Goal: Task Accomplishment & Management: Use online tool/utility

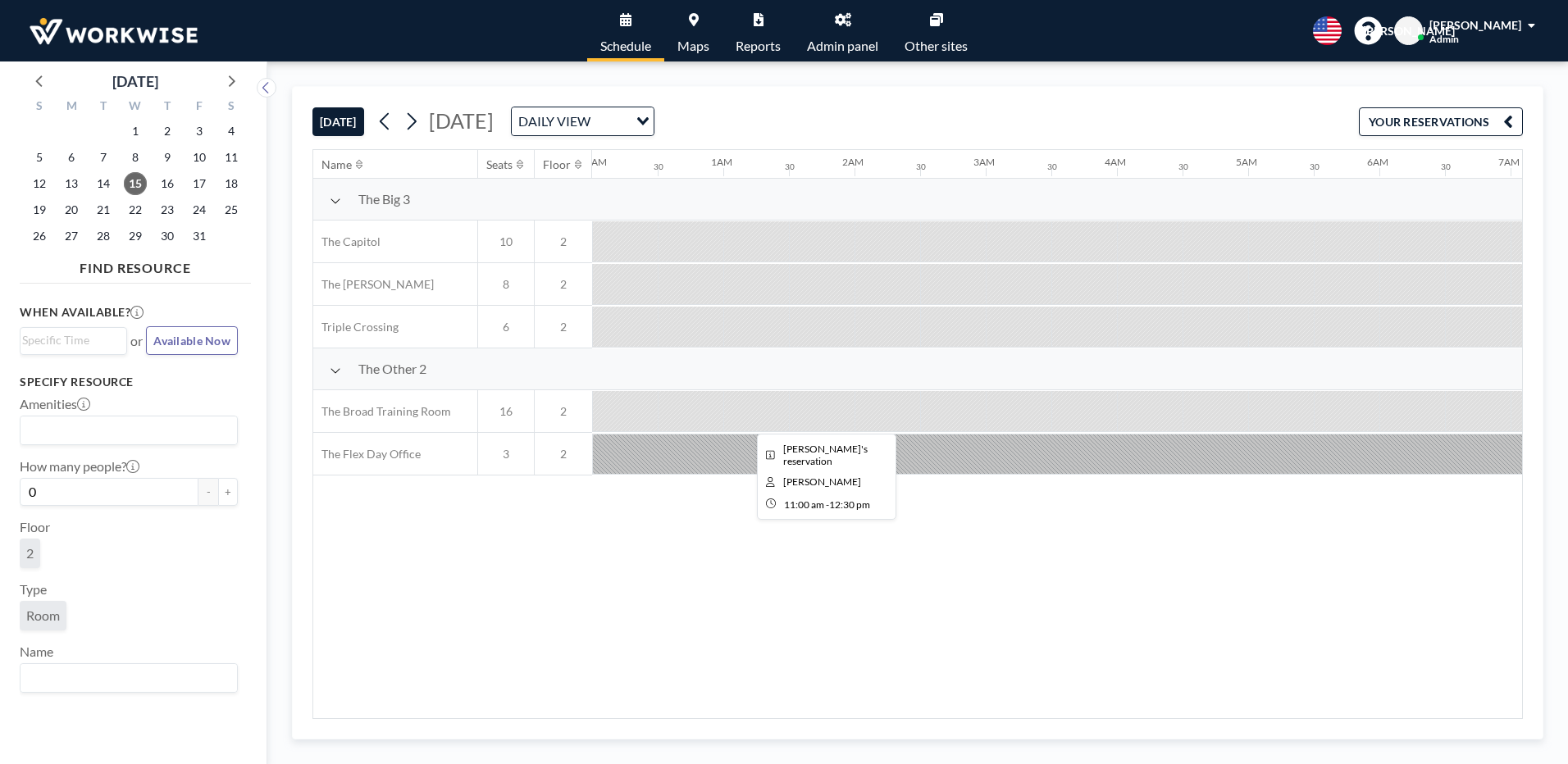
scroll to position [0, 1313]
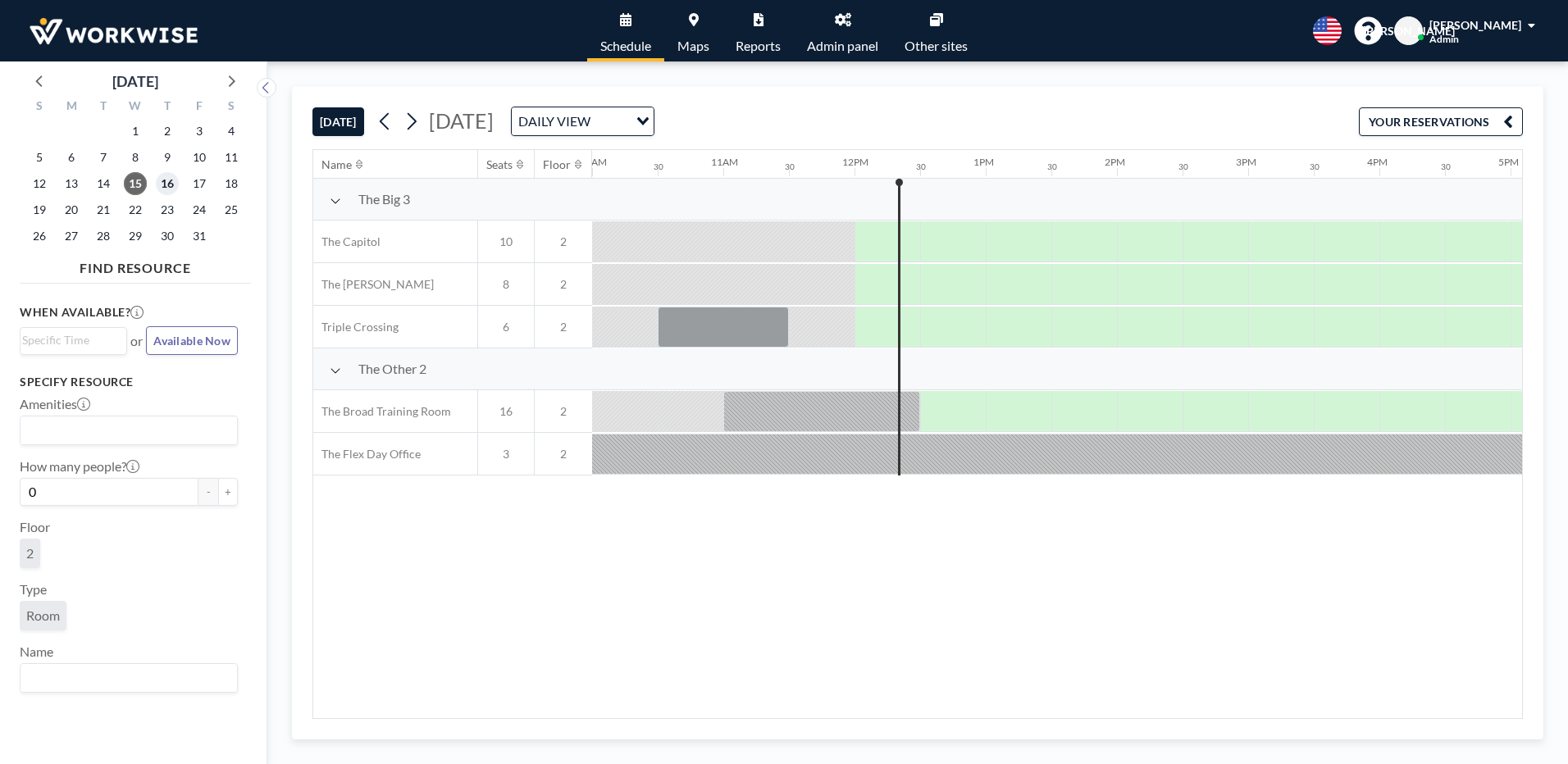
click at [163, 191] on span "16" at bounding box center [167, 184] width 23 height 23
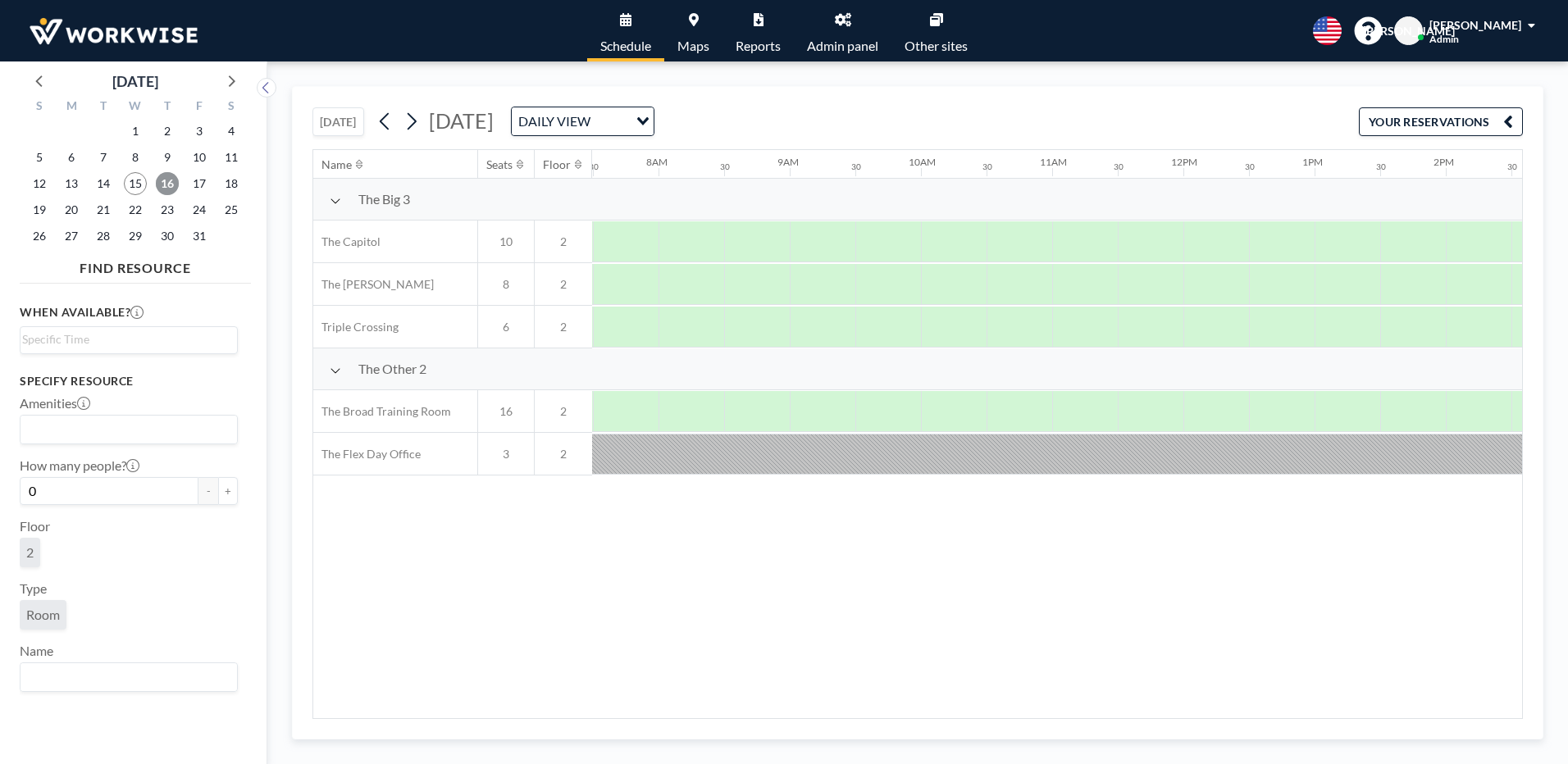
scroll to position [0, 984]
click at [211, 185] on div "17" at bounding box center [198, 184] width 32 height 26
click at [132, 185] on span "15" at bounding box center [135, 184] width 23 height 23
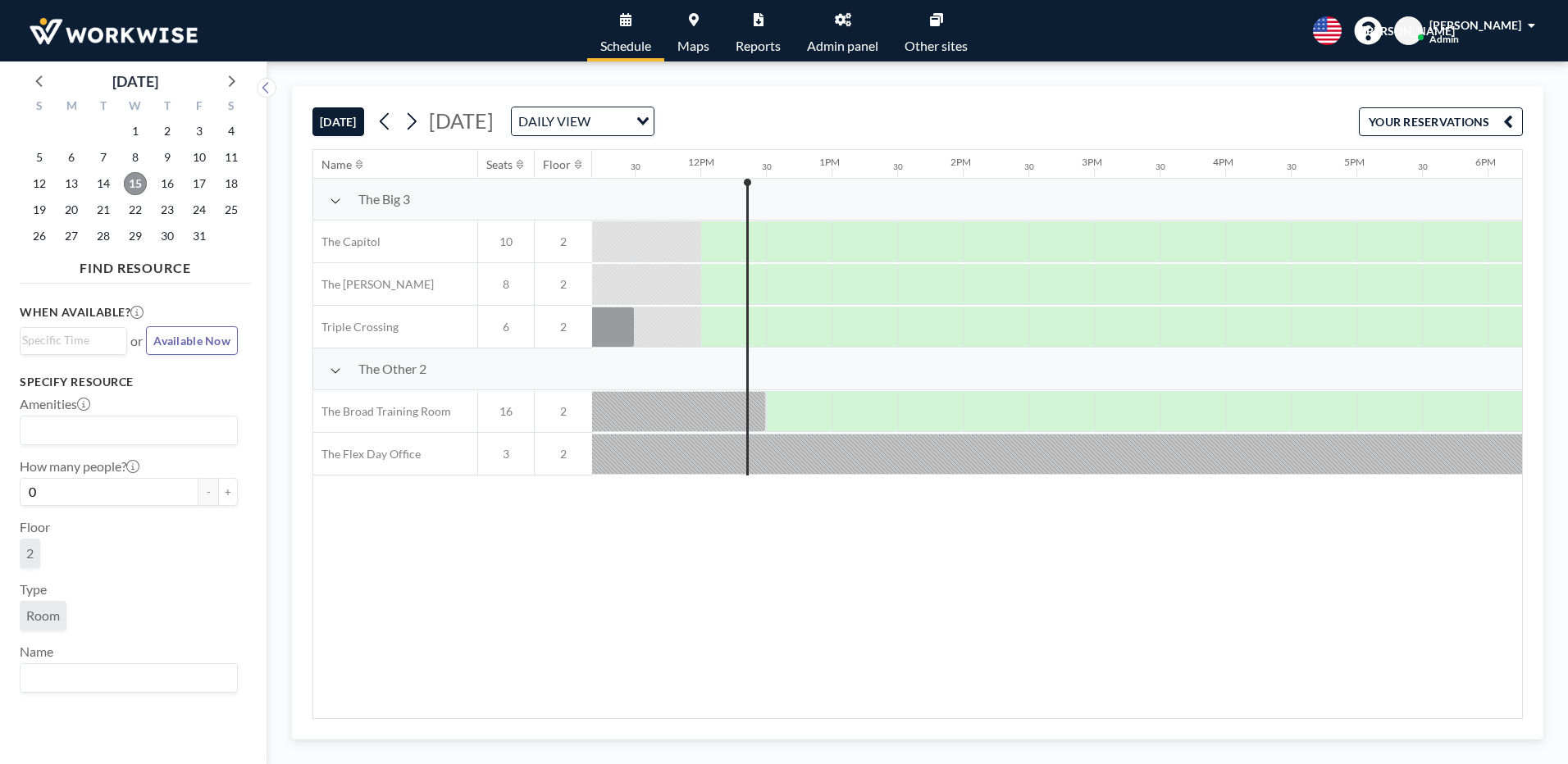
scroll to position [0, 1509]
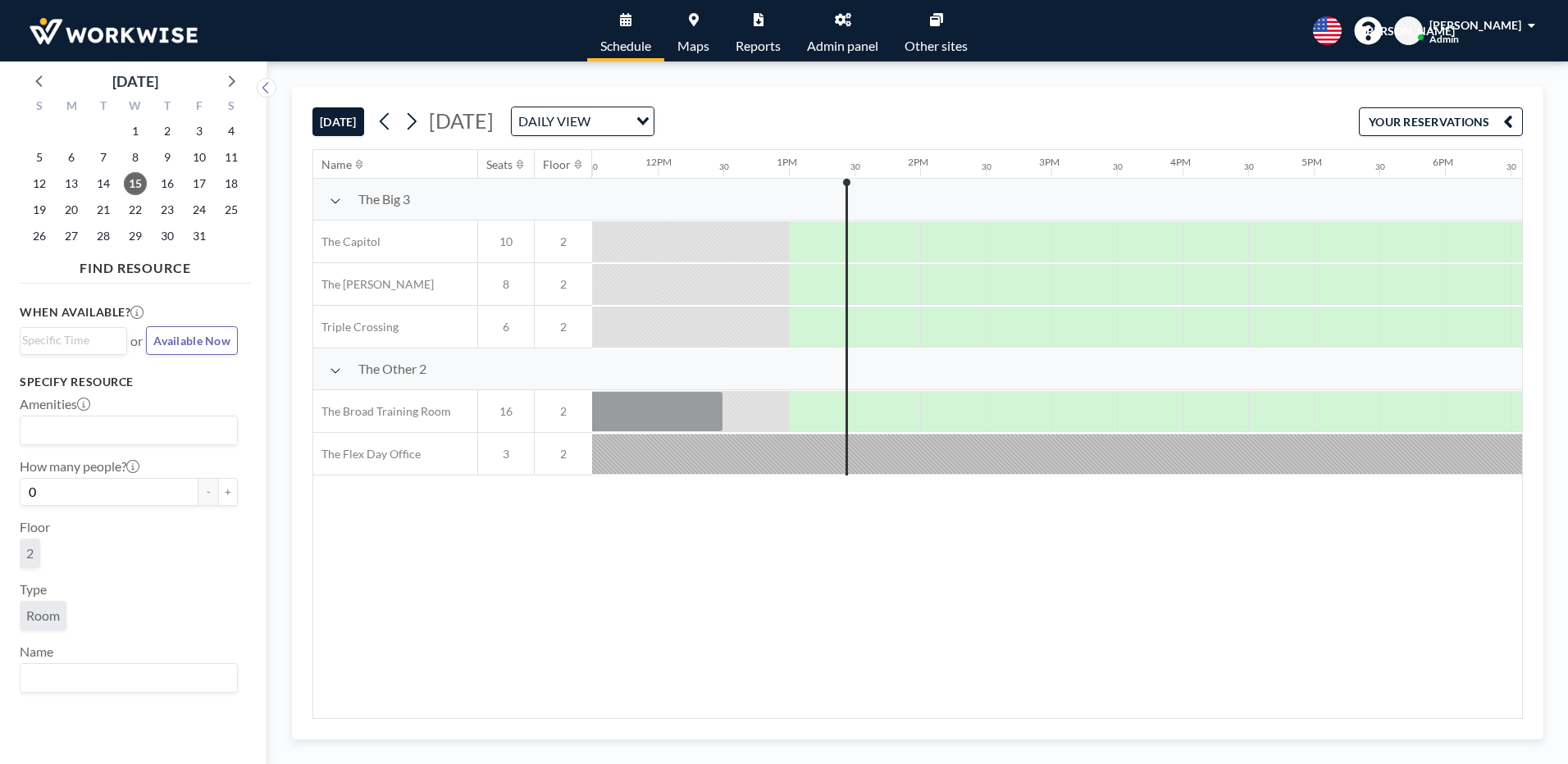
click at [557, 541] on div "Name Seats Floor 12AM 30 1AM 30 2AM 30 3AM 30 4AM 30 5AM 30 6AM 30 7AM 30 8AM 3…" at bounding box center [918, 434] width 1209 height 568
click at [177, 176] on div "16" at bounding box center [166, 184] width 32 height 26
click at [166, 186] on span "16" at bounding box center [167, 184] width 23 height 23
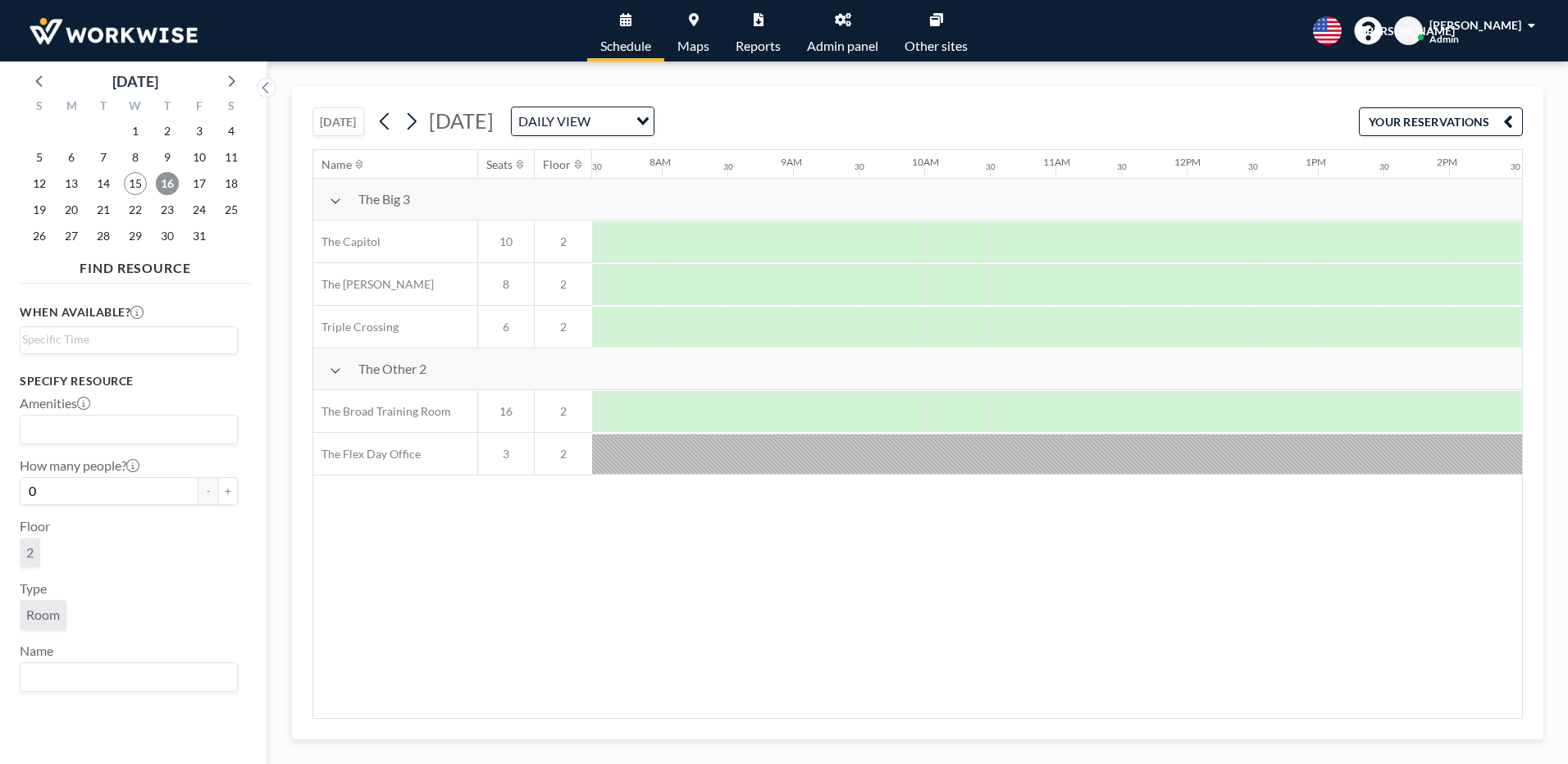
scroll to position [0, 984]
click at [130, 186] on span "15" at bounding box center [135, 184] width 23 height 23
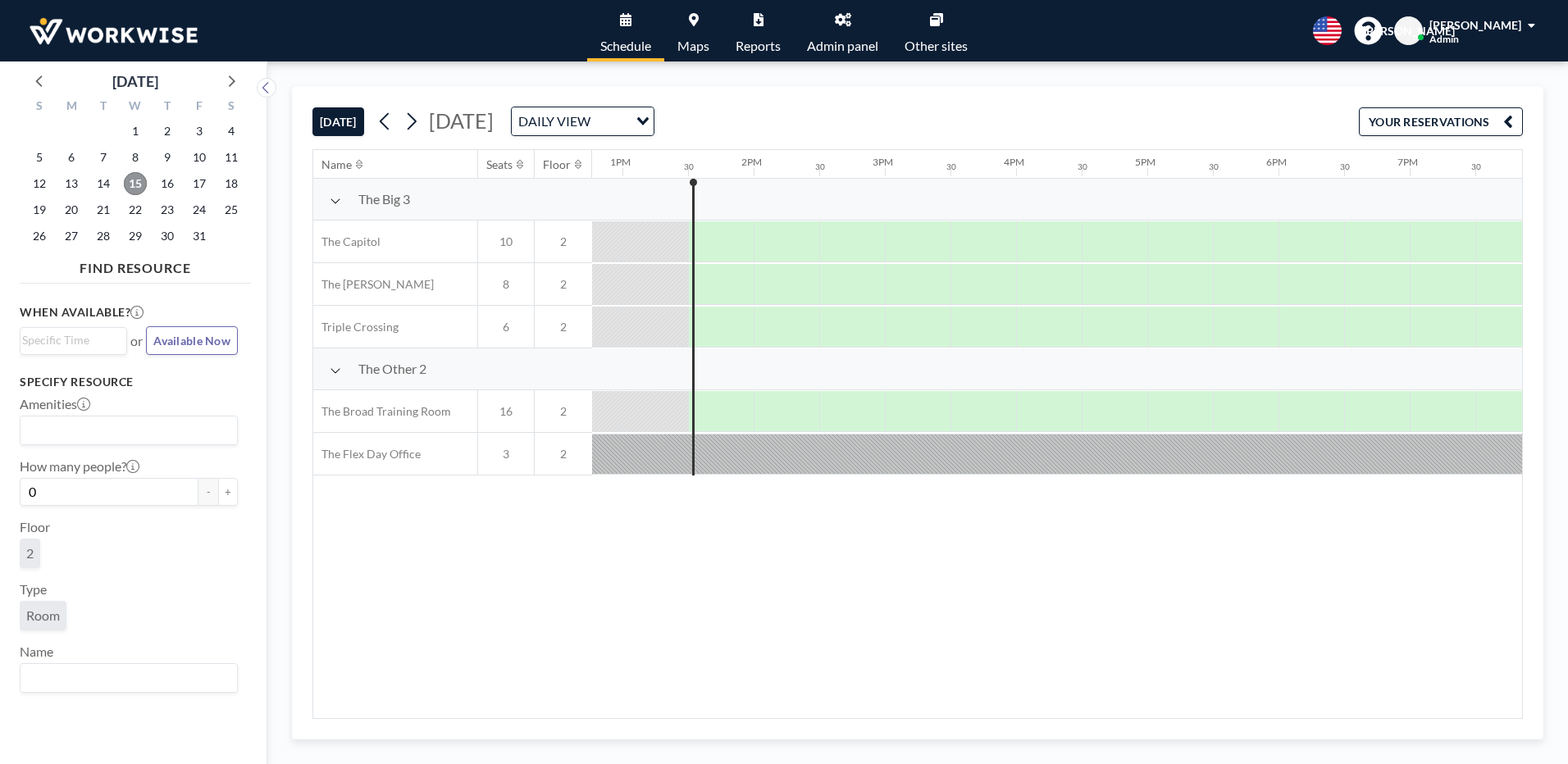
scroll to position [0, 1706]
click at [806, 611] on div "Name Seats Floor 12AM 30 1AM 30 2AM 30 3AM 30 4AM 30 5AM 30 6AM 30 7AM 30 8AM 3…" at bounding box center [918, 434] width 1209 height 568
click at [230, 185] on span "18" at bounding box center [231, 184] width 23 height 23
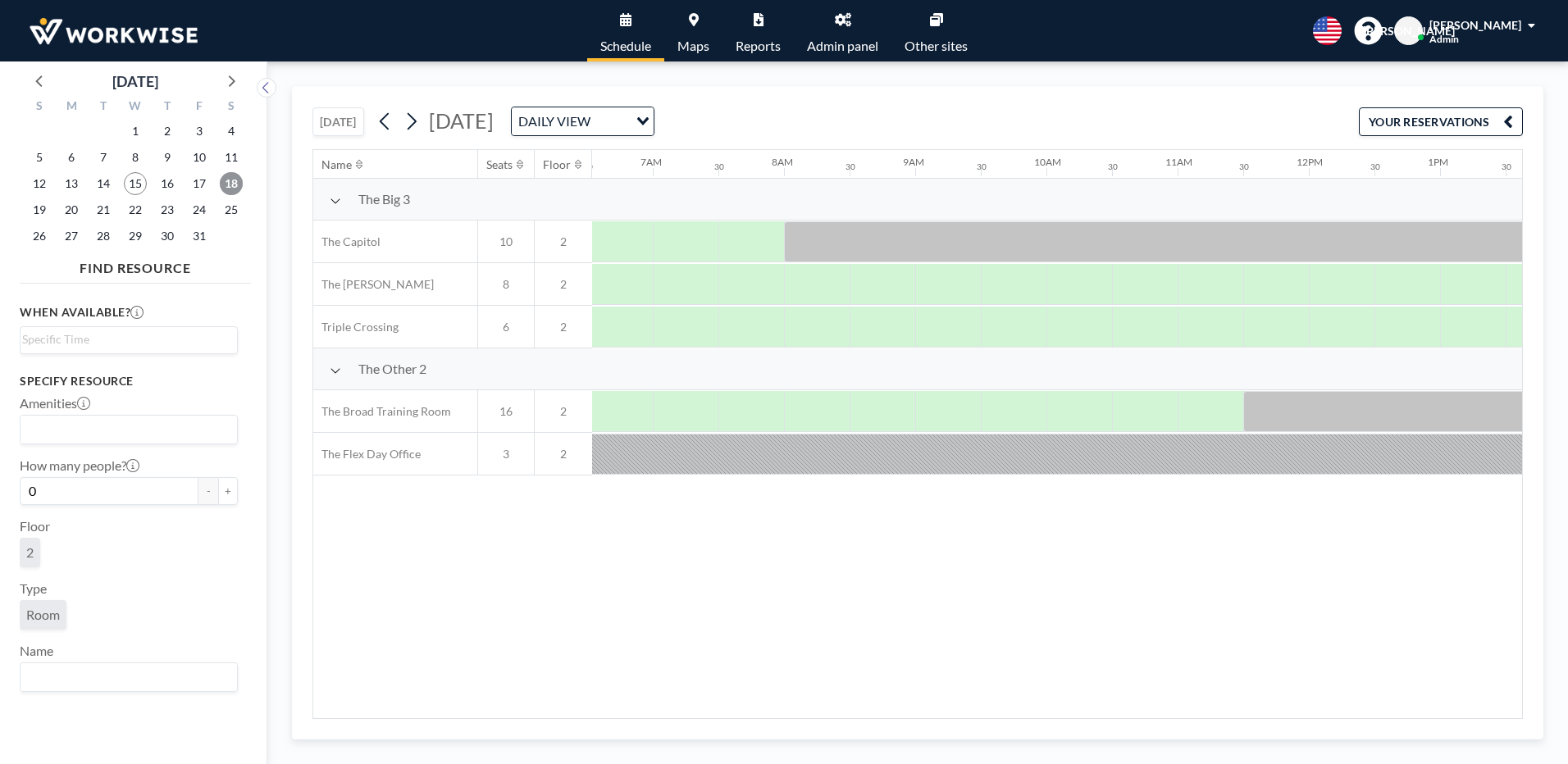
scroll to position [0, 984]
click at [201, 192] on span "17" at bounding box center [199, 184] width 23 height 23
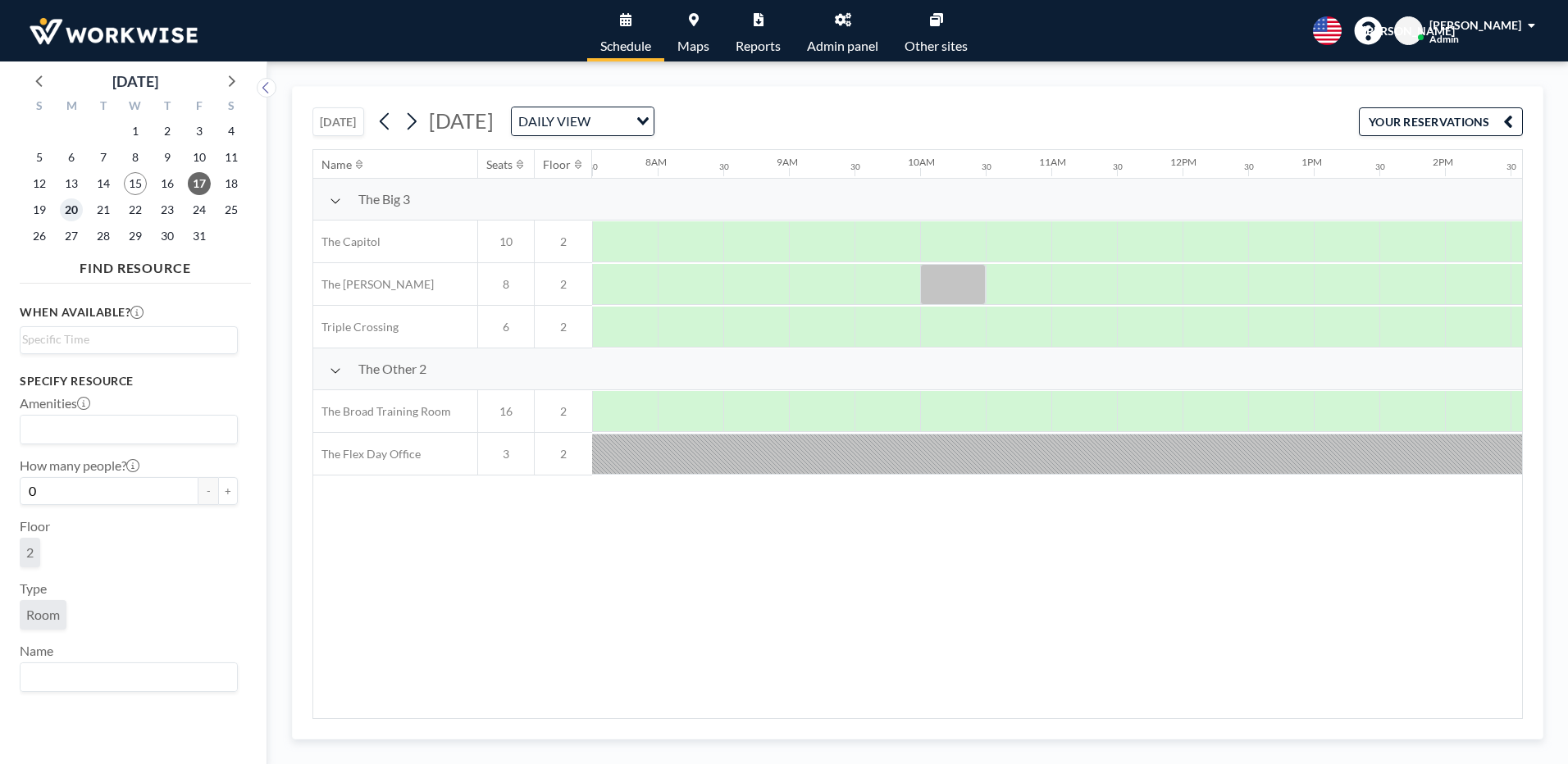
click at [76, 208] on span "20" at bounding box center [71, 210] width 23 height 23
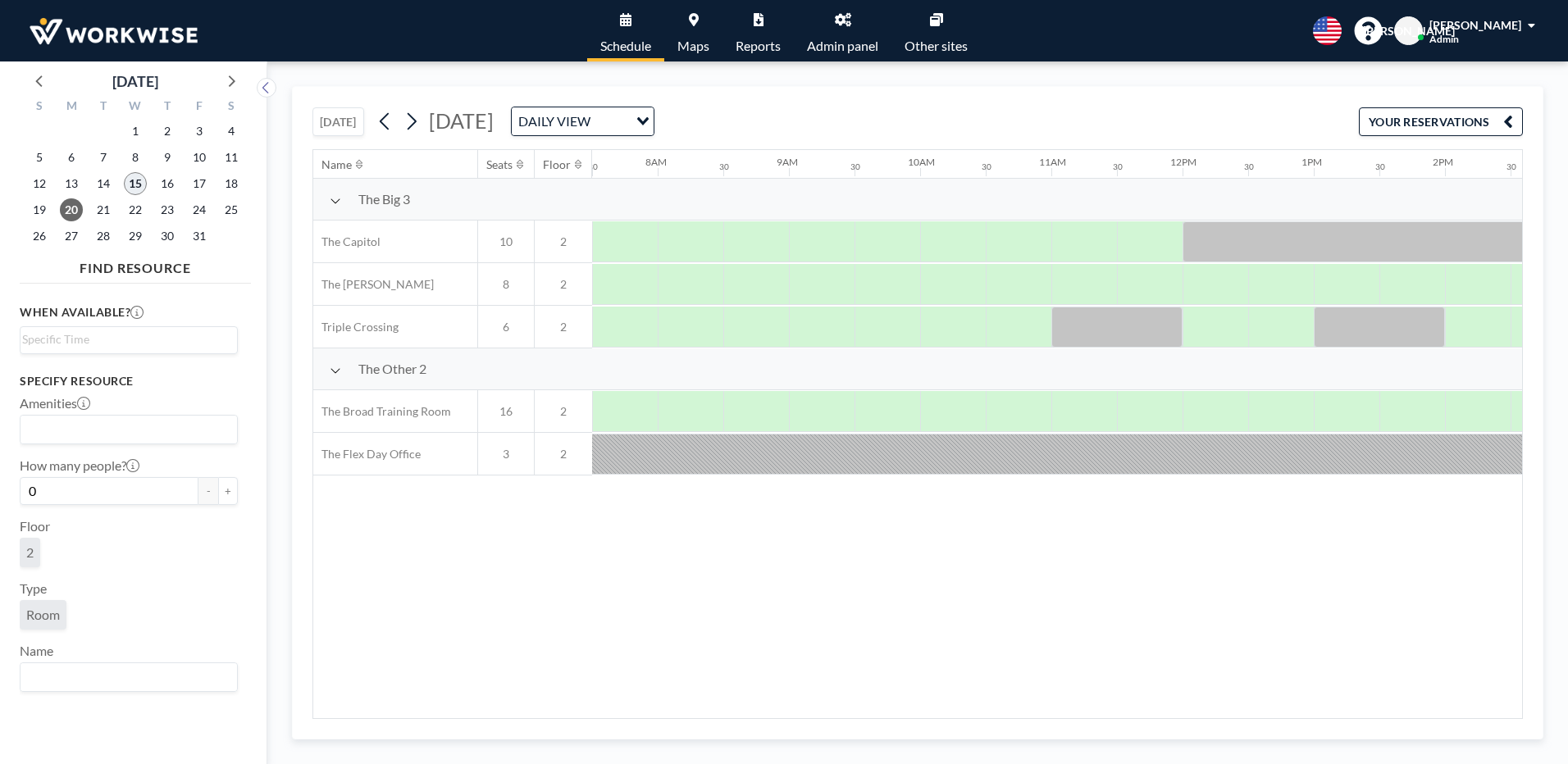
click at [134, 186] on span "15" at bounding box center [135, 184] width 23 height 23
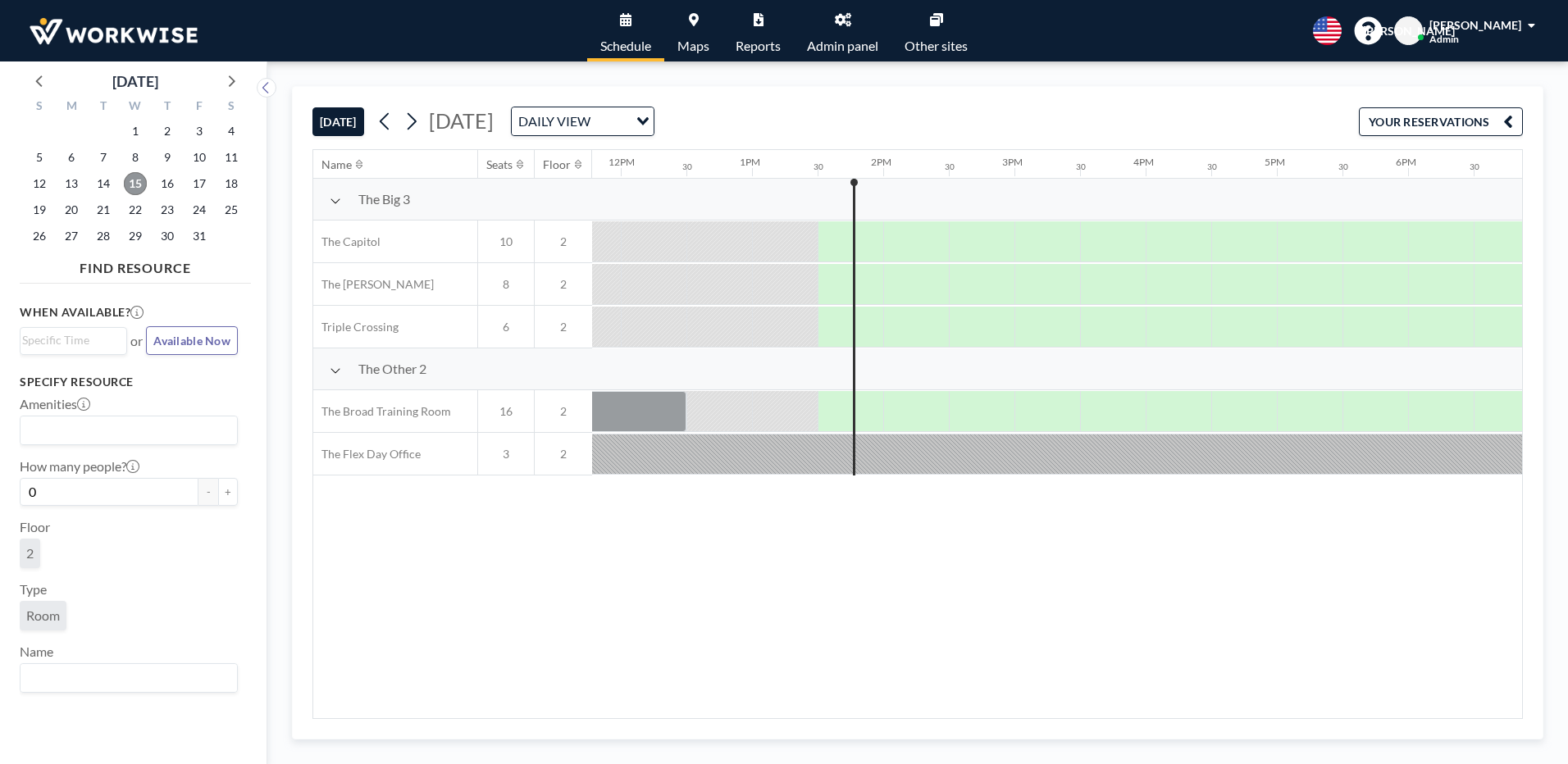
scroll to position [0, 1706]
